Goal: Share content

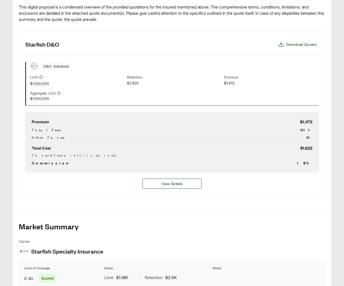
scroll to position [114, 0]
